Goal: Transaction & Acquisition: Download file/media

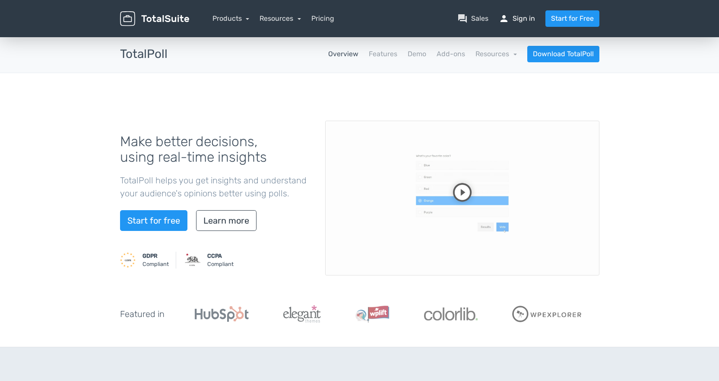
click at [525, 16] on link "person Sign in" at bounding box center [517, 18] width 36 height 10
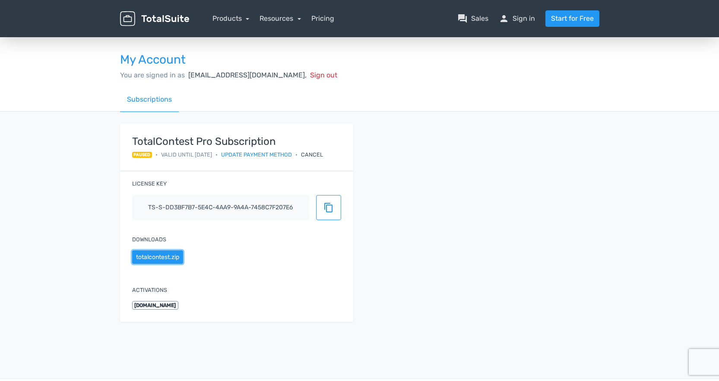
click at [166, 258] on button "totalcontest.zip" at bounding box center [157, 256] width 51 height 13
click at [246, 18] on link "Products" at bounding box center [231, 18] width 37 height 8
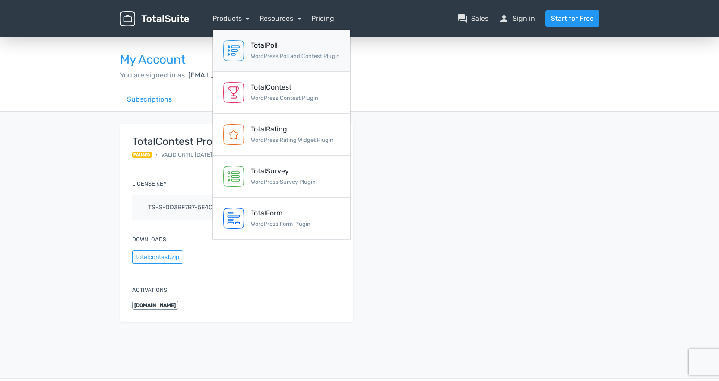
click at [253, 47] on div "TotalPoll" at bounding box center [295, 45] width 89 height 10
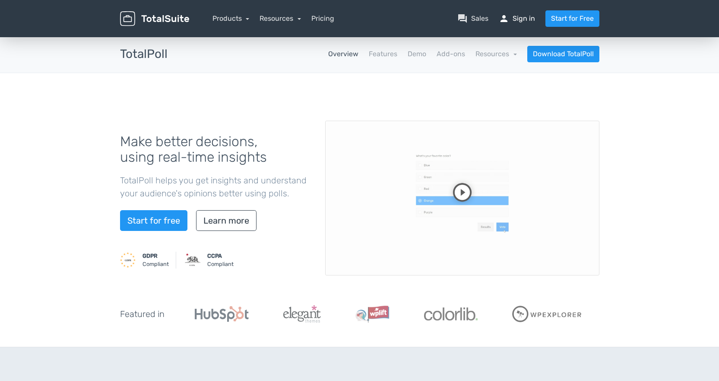
click at [520, 18] on link "person Sign in" at bounding box center [517, 18] width 36 height 10
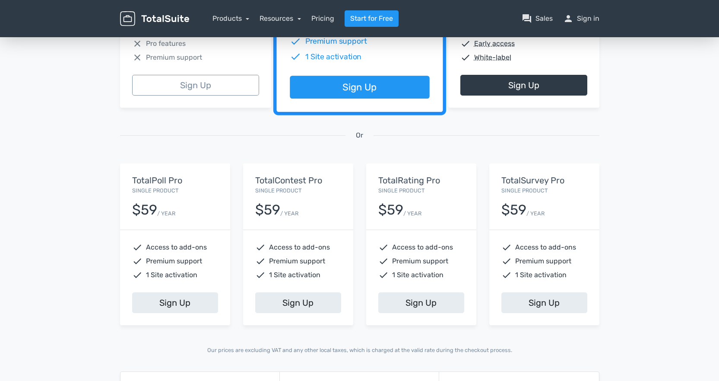
scroll to position [205, 0]
